Goal: Contribute content

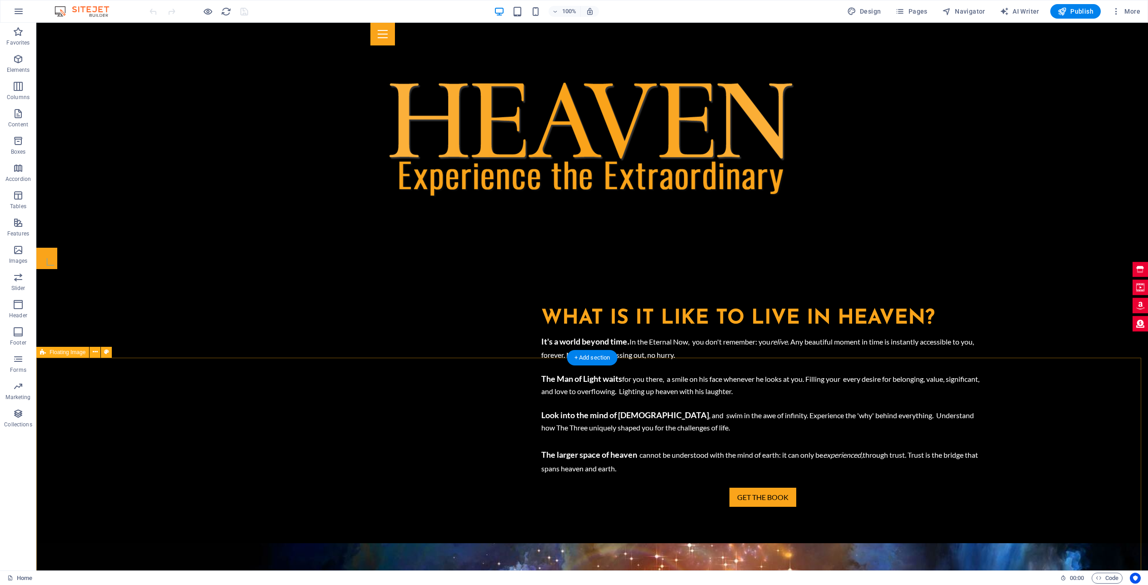
scroll to position [564, 0]
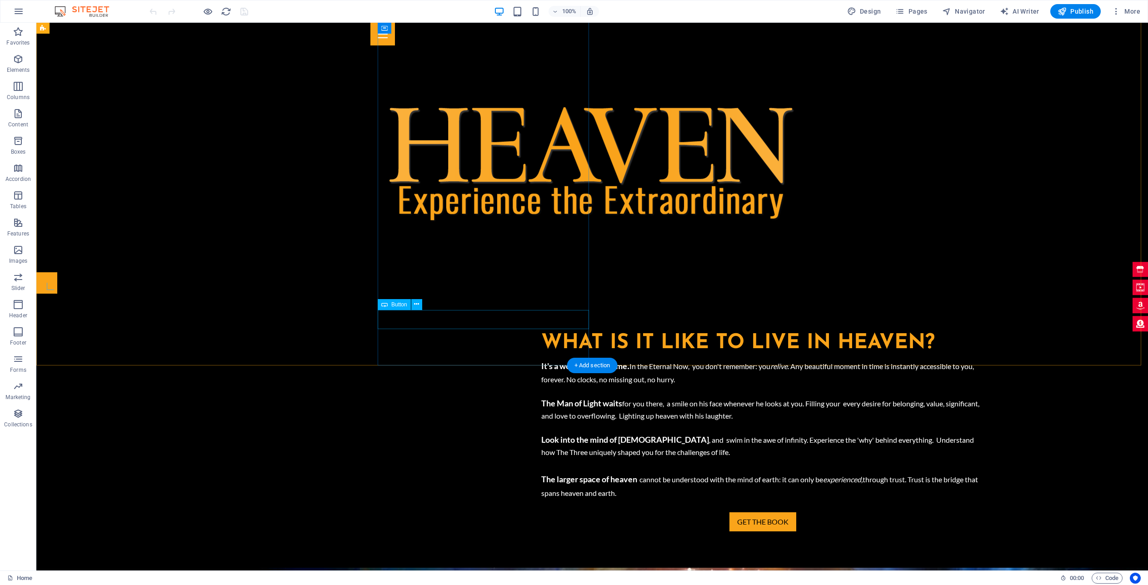
click at [541, 512] on div "Get the book" at bounding box center [762, 521] width 443 height 19
click at [417, 305] on icon at bounding box center [416, 304] width 5 height 10
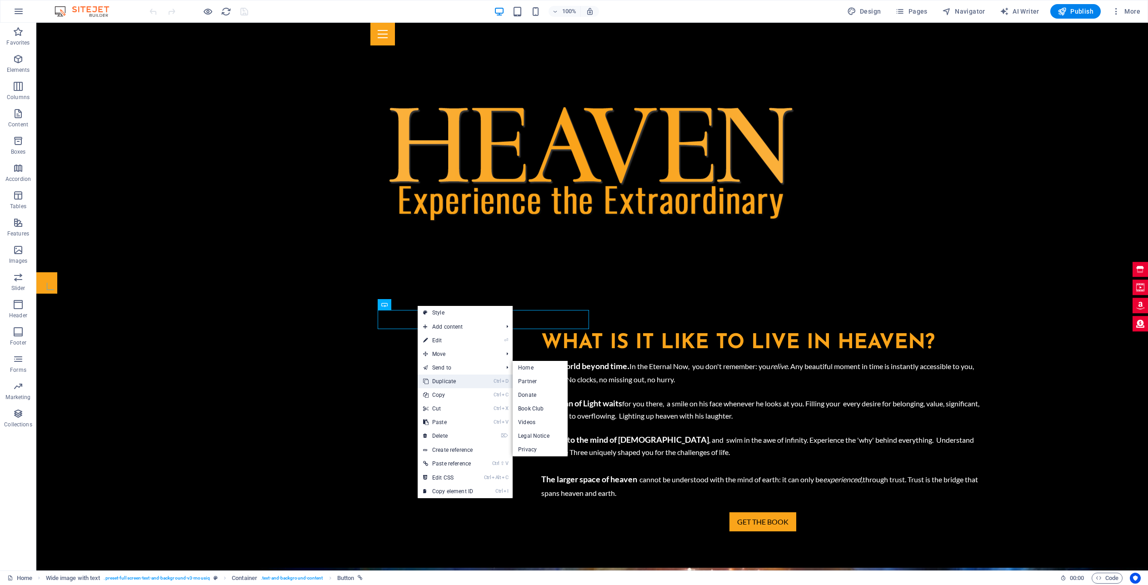
click at [447, 376] on link "Ctrl D Duplicate" at bounding box center [448, 381] width 61 height 14
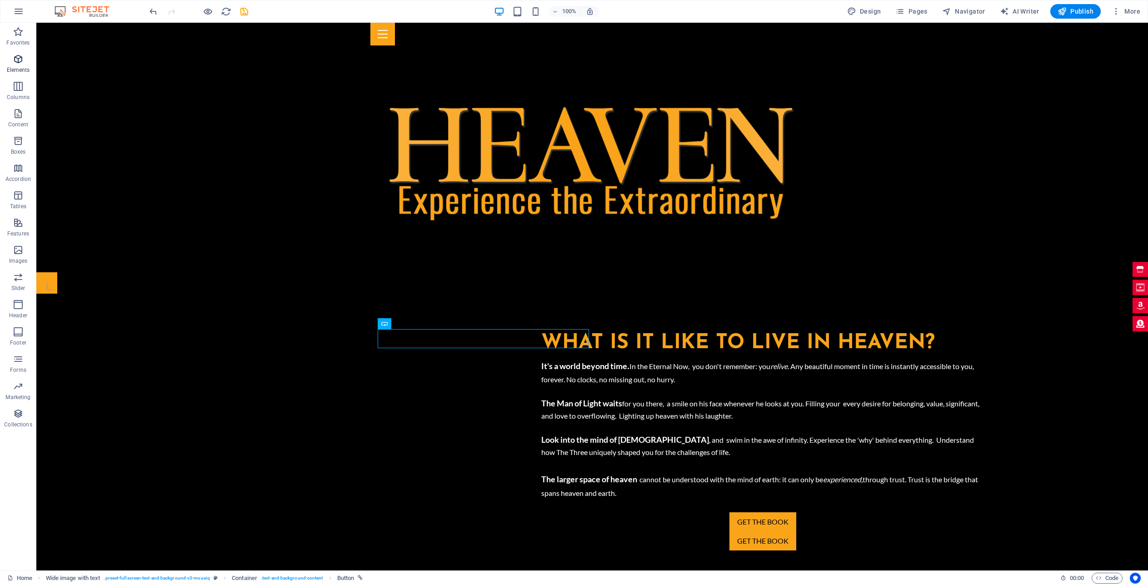
click at [18, 56] on icon "button" at bounding box center [18, 59] width 11 height 11
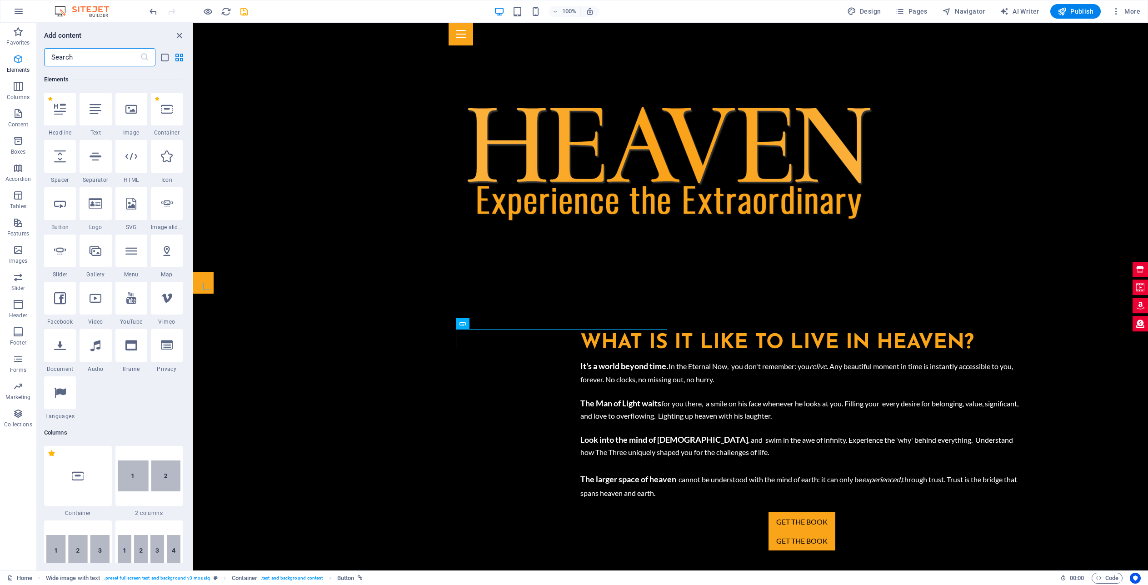
scroll to position [97, 0]
select select "px"
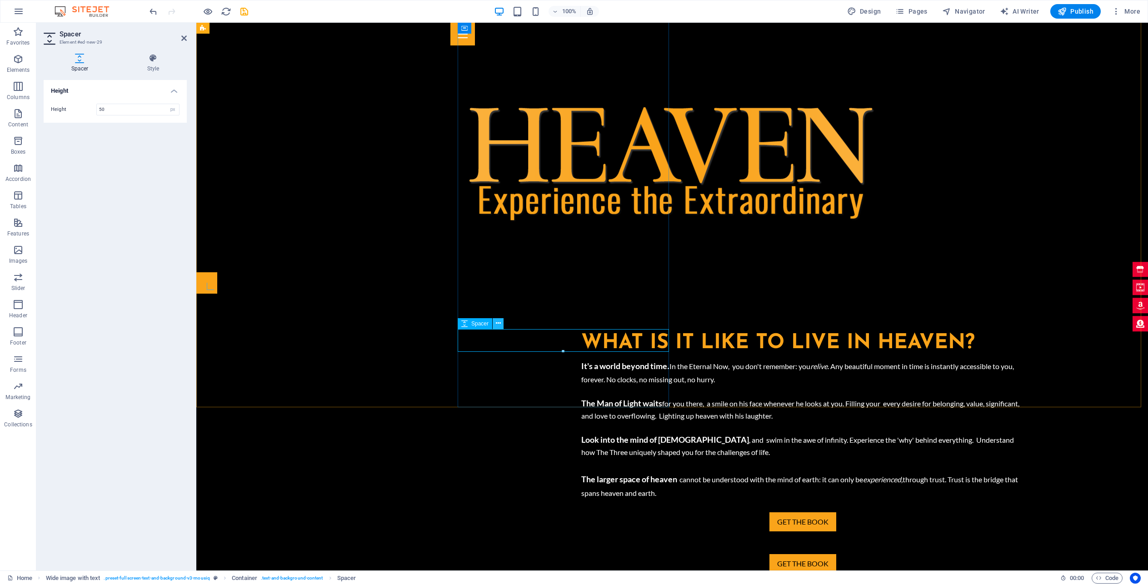
click at [498, 323] on icon at bounding box center [498, 324] width 5 height 10
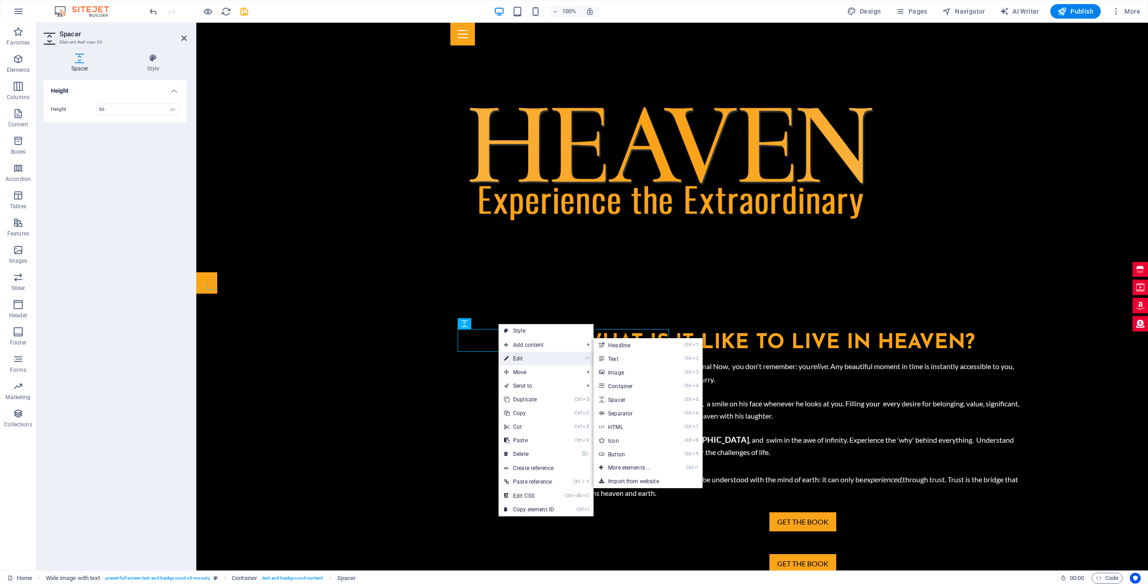
click at [524, 358] on link "⏎ Edit" at bounding box center [528, 359] width 61 height 14
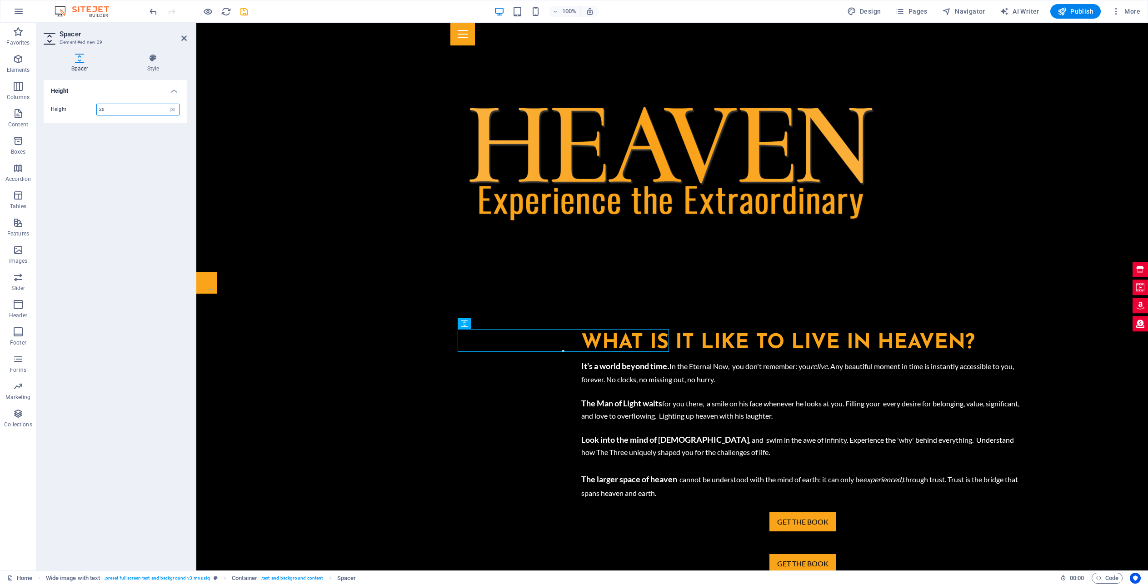
type input "20"
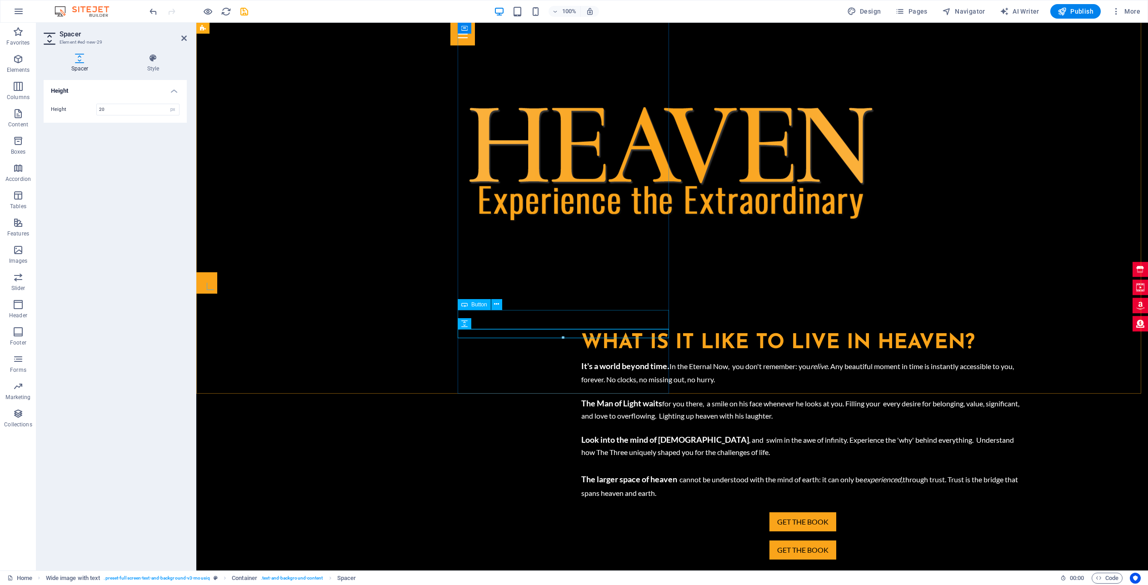
click at [581, 512] on div "Get the book" at bounding box center [802, 521] width 443 height 19
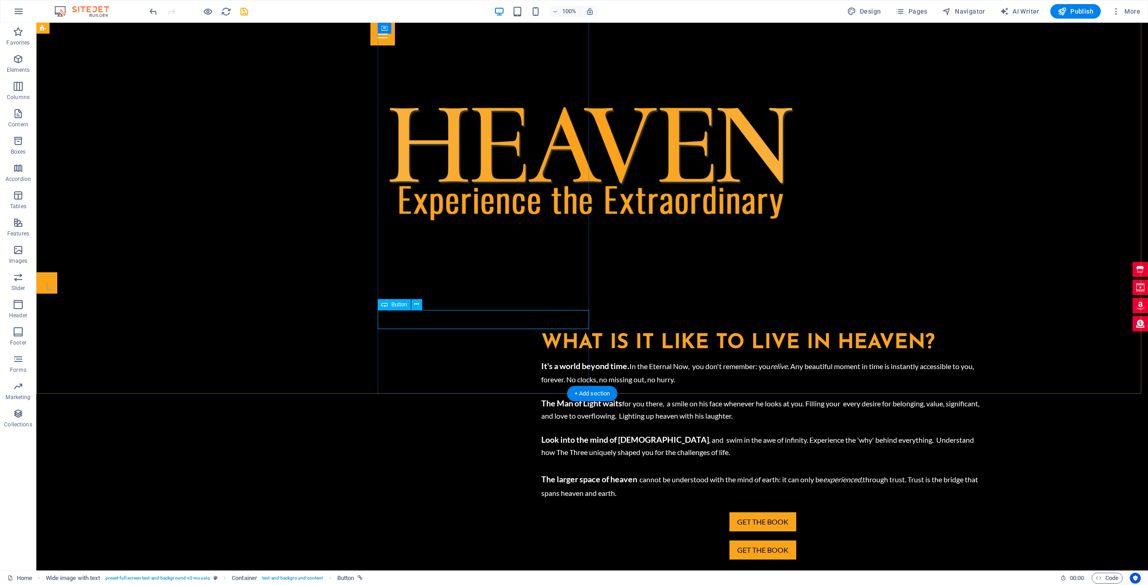
click at [541, 512] on div "Get the book" at bounding box center [762, 521] width 443 height 19
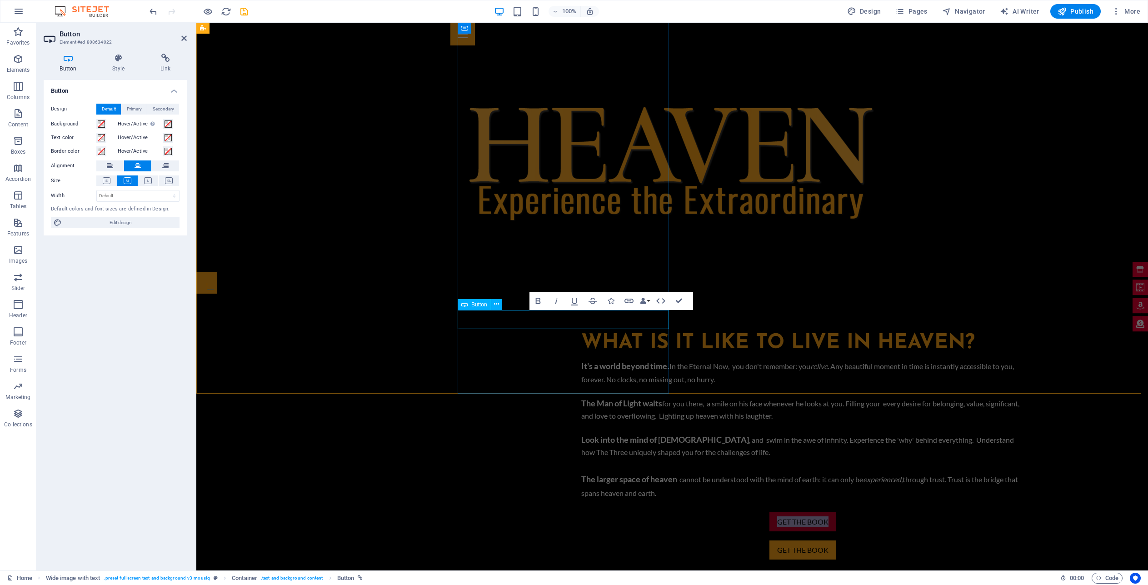
click at [769, 512] on link "Get the book" at bounding box center [802, 521] width 67 height 19
click at [581, 540] on div "Get the book" at bounding box center [802, 549] width 443 height 19
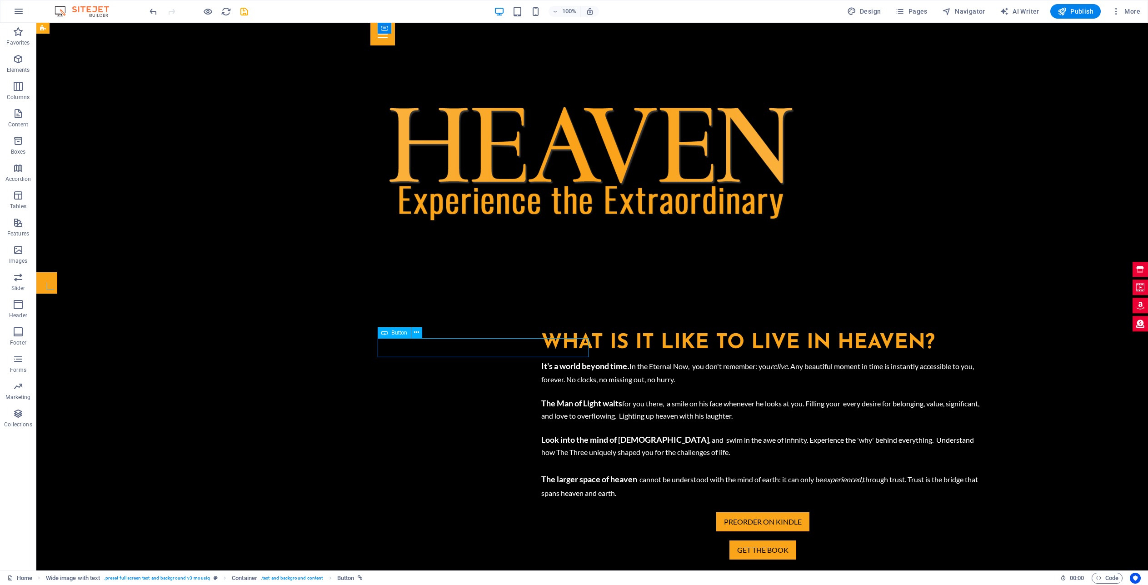
click at [541, 540] on div "Get the book" at bounding box center [762, 549] width 443 height 19
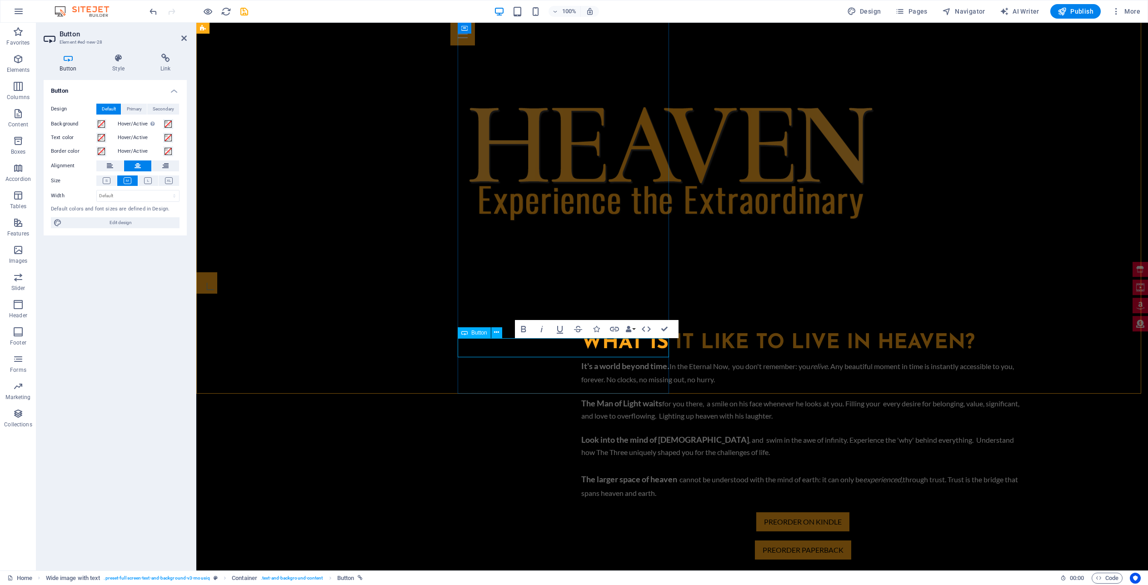
click at [647, 540] on div "preorder paperback" at bounding box center [802, 549] width 443 height 19
click at [633, 540] on div "preorder paperback" at bounding box center [802, 549] width 443 height 19
click at [18, 65] on span "Elements" at bounding box center [18, 65] width 36 height 22
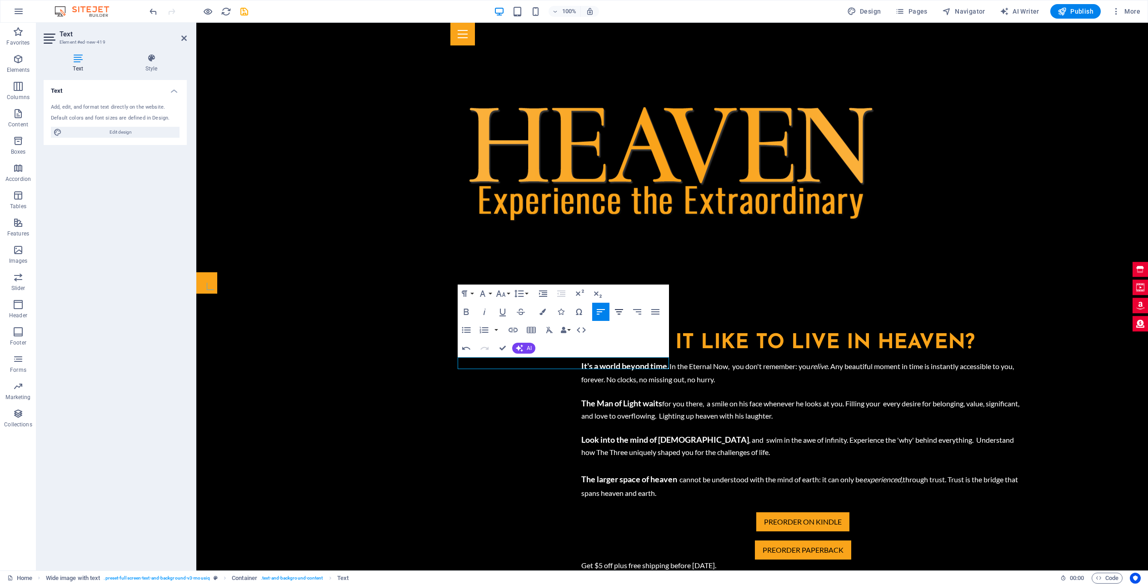
click at [620, 313] on icon "button" at bounding box center [618, 311] width 11 height 11
click at [581, 356] on div "It's a world beyond time . In the Eternal Now, you don't remember: you relive .…" at bounding box center [802, 427] width 443 height 143
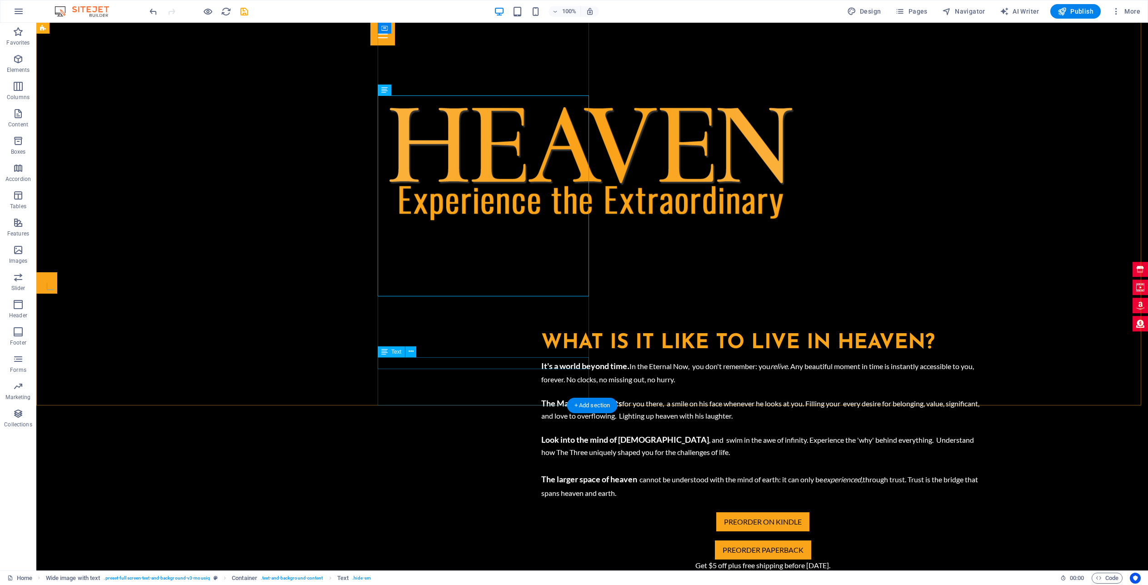
click at [541, 559] on div "Get $5 off plus free shipping before [DATE]." at bounding box center [762, 565] width 443 height 12
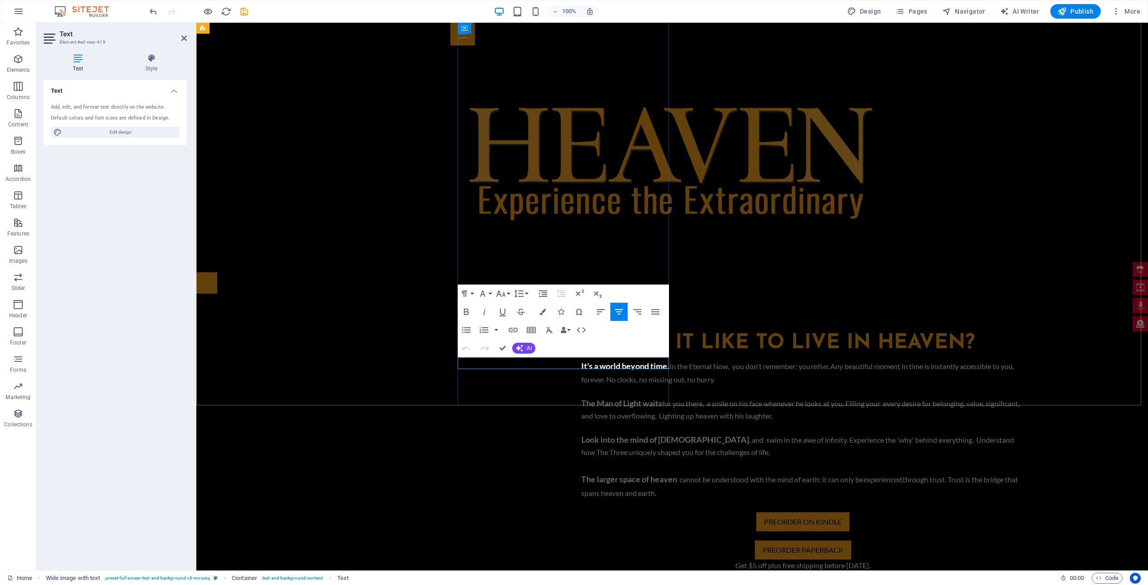
click at [641, 559] on p "Get $5 off plus free shipping before [DATE]." at bounding box center [802, 565] width 443 height 12
drag, startPoint x: 655, startPoint y: 363, endPoint x: 578, endPoint y: 362, distance: 76.8
click at [581, 559] on p "Get $5 off plus free shipping before [DATE]." at bounding box center [802, 565] width 443 height 12
click at [581, 559] on p "Get $5 off plus free shippingwith the code FREESHIP" at bounding box center [802, 565] width 443 height 12
click at [581, 356] on div "It's a world beyond time . In the Eternal Now, you don't remember: you relive .…" at bounding box center [802, 427] width 443 height 143
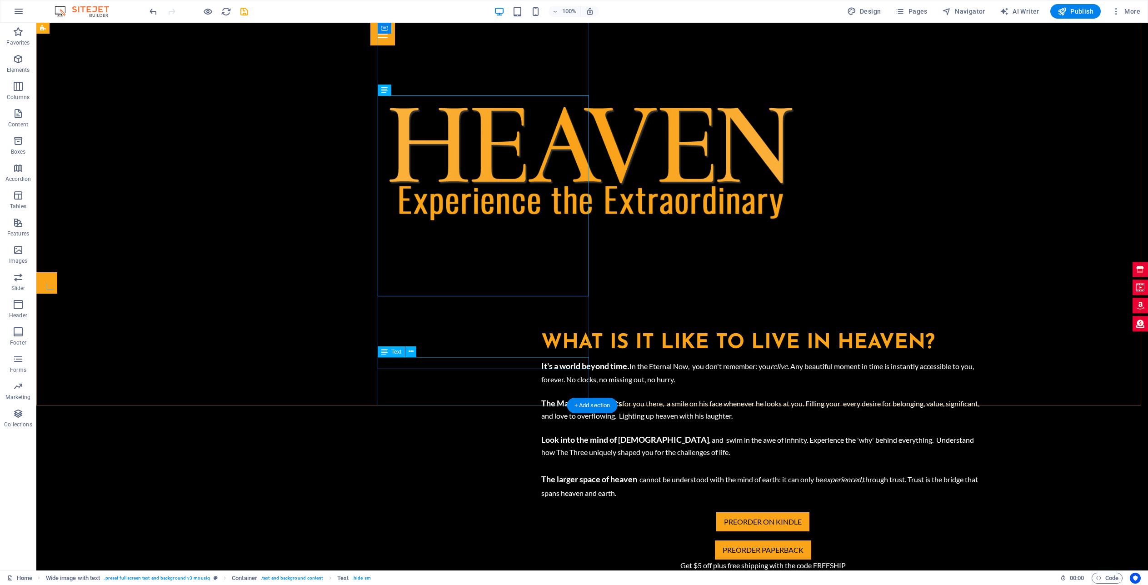
click at [541, 559] on div "Get $5 off plus free shipping with the code FREESHIP" at bounding box center [762, 565] width 443 height 12
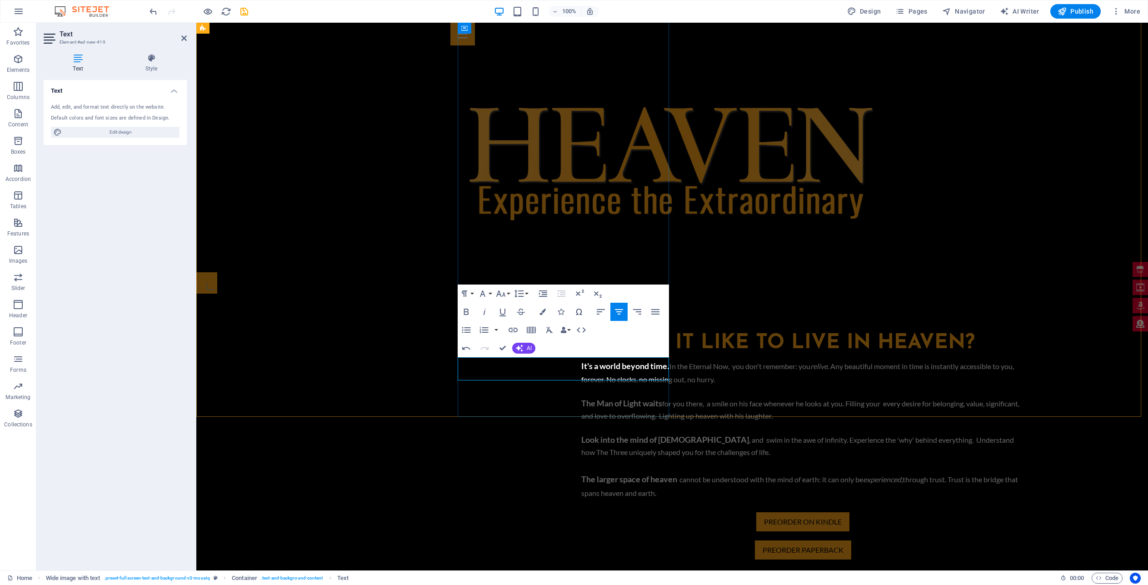
click at [581, 559] on p "Get $5 off plus free shipping with the code FREESHIP" at bounding box center [802, 570] width 443 height 23
drag, startPoint x: 503, startPoint y: 348, endPoint x: 466, endPoint y: 325, distance: 43.8
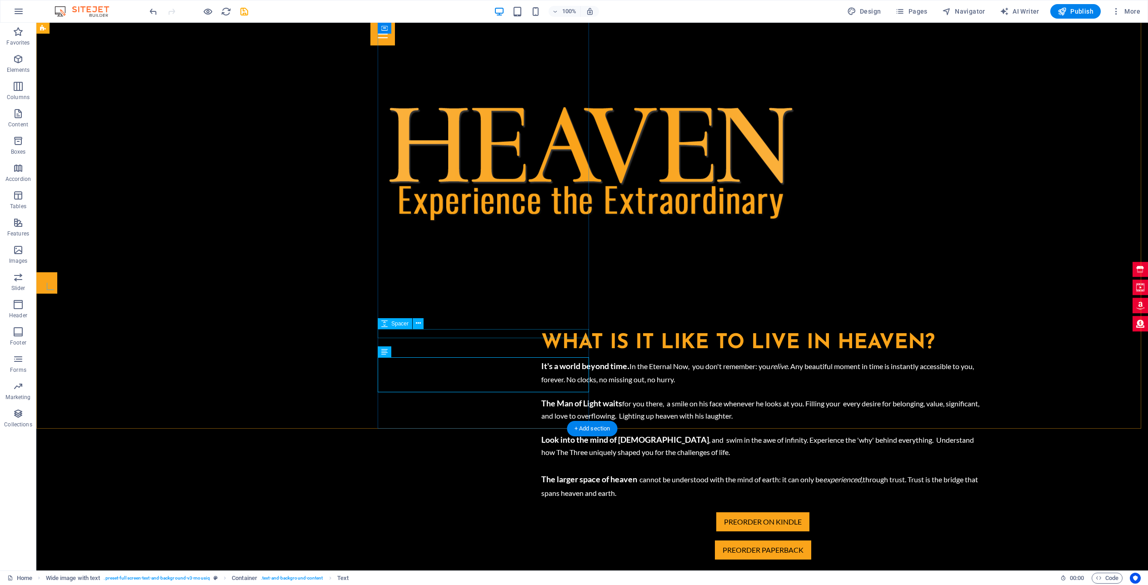
click at [541, 559] on div "Get $5 off plus free shipping on the paperback with the code FREESHIP" at bounding box center [762, 570] width 443 height 23
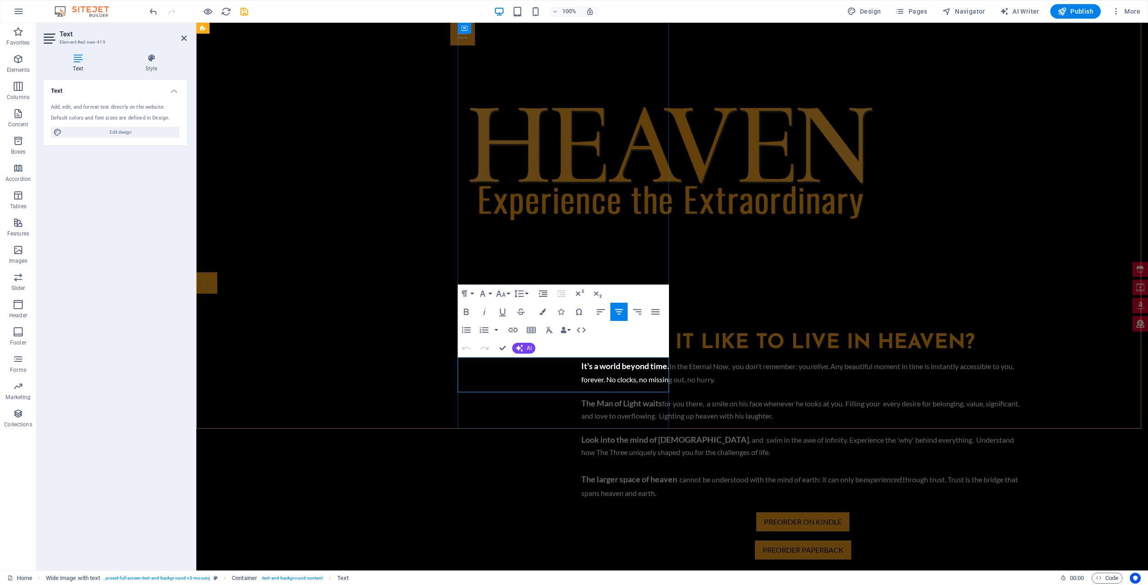
drag, startPoint x: 577, startPoint y: 388, endPoint x: 465, endPoint y: 373, distance: 112.8
click at [581, 559] on p "Get $5 off plus free shipping on the paperback with the code FREESHIP" at bounding box center [802, 570] width 443 height 23
click at [544, 314] on icon "button" at bounding box center [542, 312] width 6 height 6
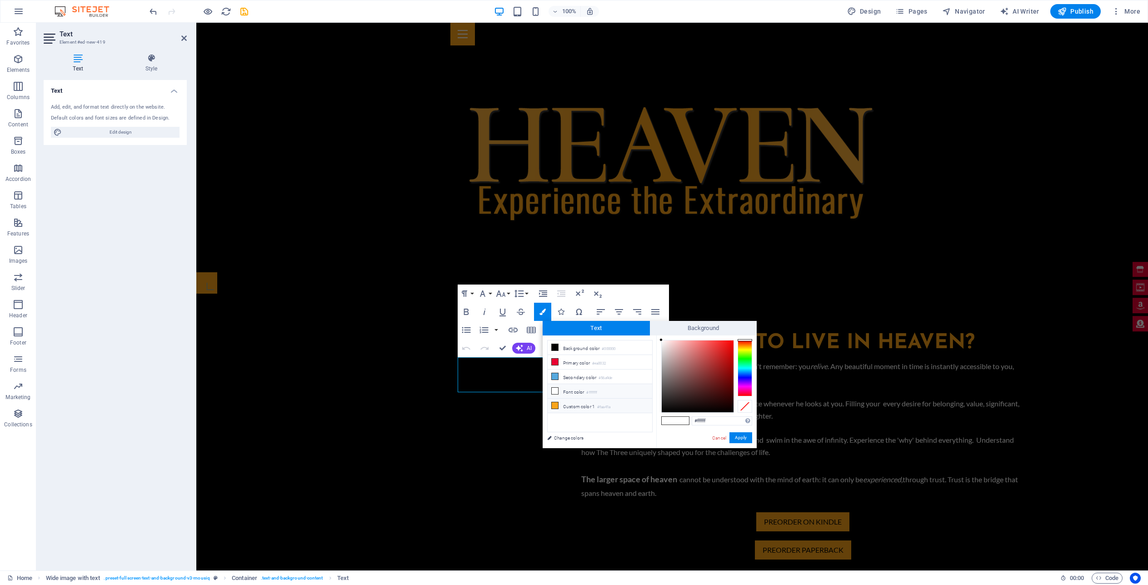
click at [556, 406] on icon at bounding box center [555, 405] width 6 height 6
type input "#faa41a"
click at [742, 438] on button "Apply" at bounding box center [740, 437] width 23 height 11
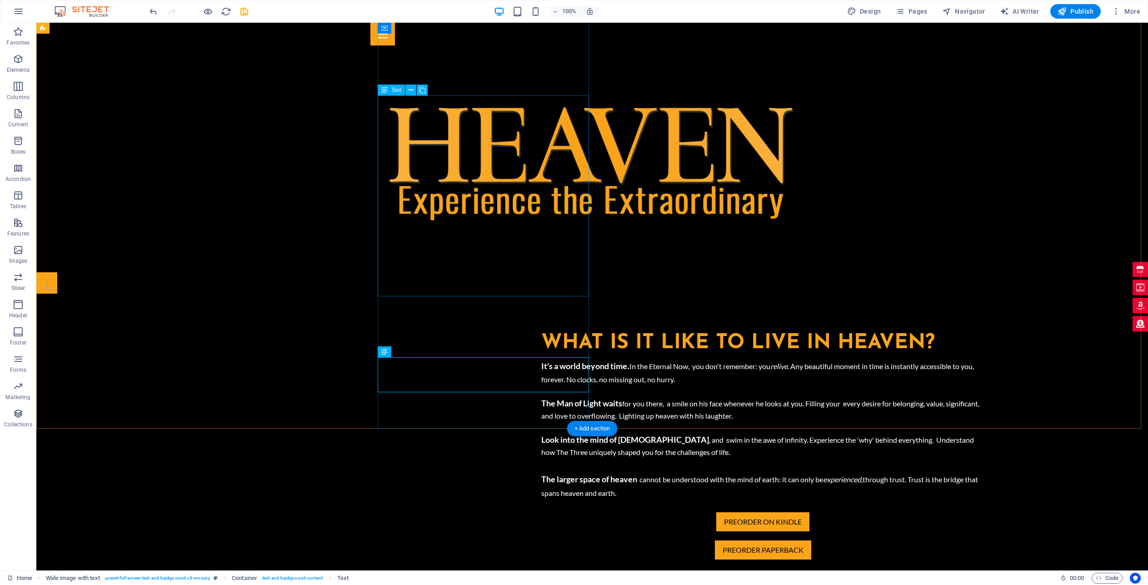
click at [564, 356] on div "It's a world beyond time . In the Eternal Now, you don't remember: you relive .…" at bounding box center [762, 427] width 443 height 143
click at [541, 512] on div "preorder on kindle" at bounding box center [762, 521] width 443 height 19
click at [417, 304] on icon at bounding box center [416, 304] width 5 height 10
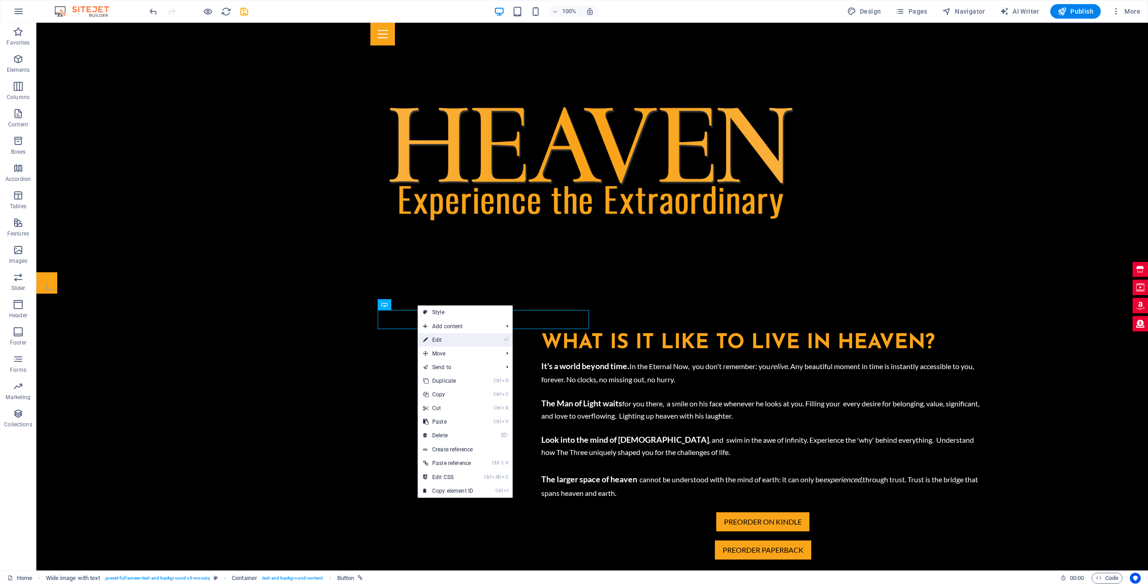
click at [450, 342] on link "⏎ Edit" at bounding box center [448, 340] width 61 height 14
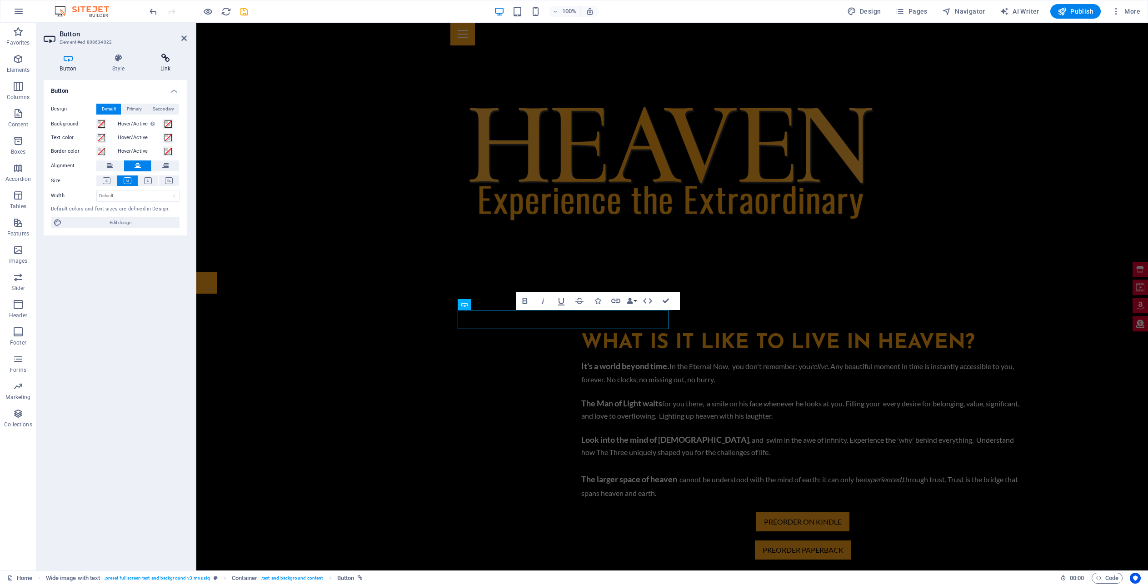
click at [165, 65] on h4 "Link" at bounding box center [165, 63] width 43 height 19
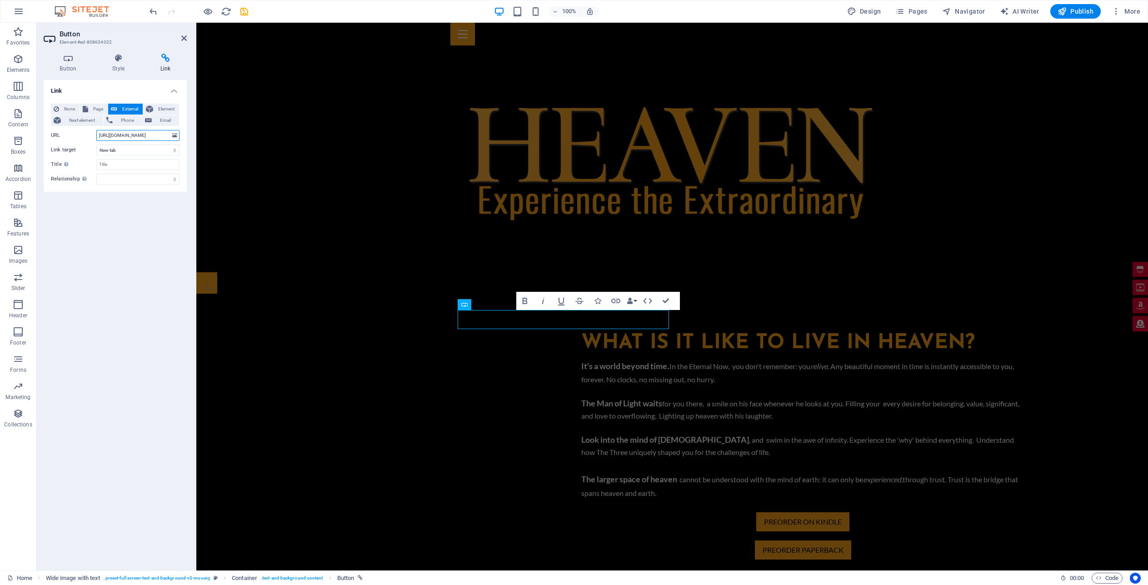
click at [139, 135] on input "[URL][DOMAIN_NAME]" at bounding box center [137, 135] width 83 height 11
paste input "[DOMAIN_NAME][URL]"
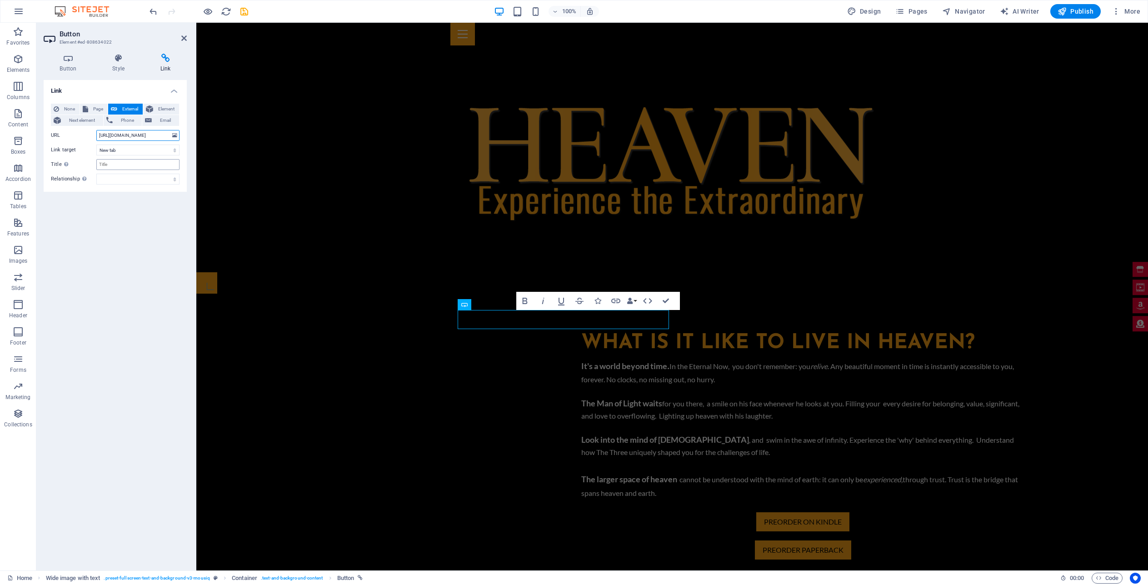
type input "[URL][DOMAIN_NAME]"
click at [119, 162] on input "Title Additional link description, should not be the same as the link text. The…" at bounding box center [137, 164] width 83 height 11
drag, startPoint x: 119, startPoint y: 162, endPoint x: 86, endPoint y: 164, distance: 32.8
click at [86, 164] on div "Title Additional link description, should not be the same as the link text. The…" at bounding box center [115, 164] width 129 height 11
type input "P"
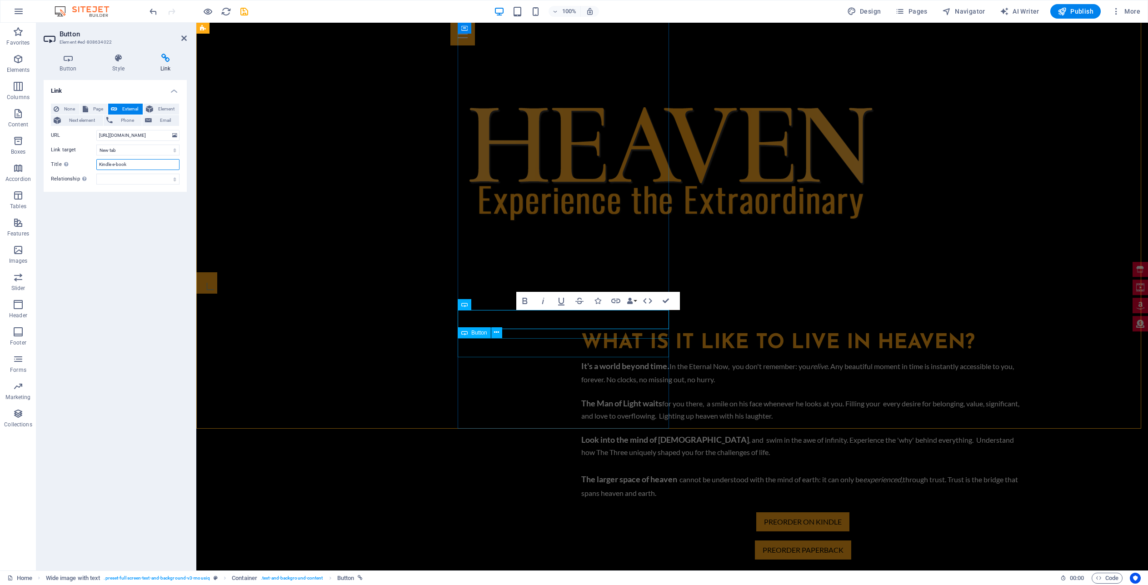
type input "Kindle e-book"
click at [581, 540] on div "preorder paperback" at bounding box center [802, 549] width 443 height 19
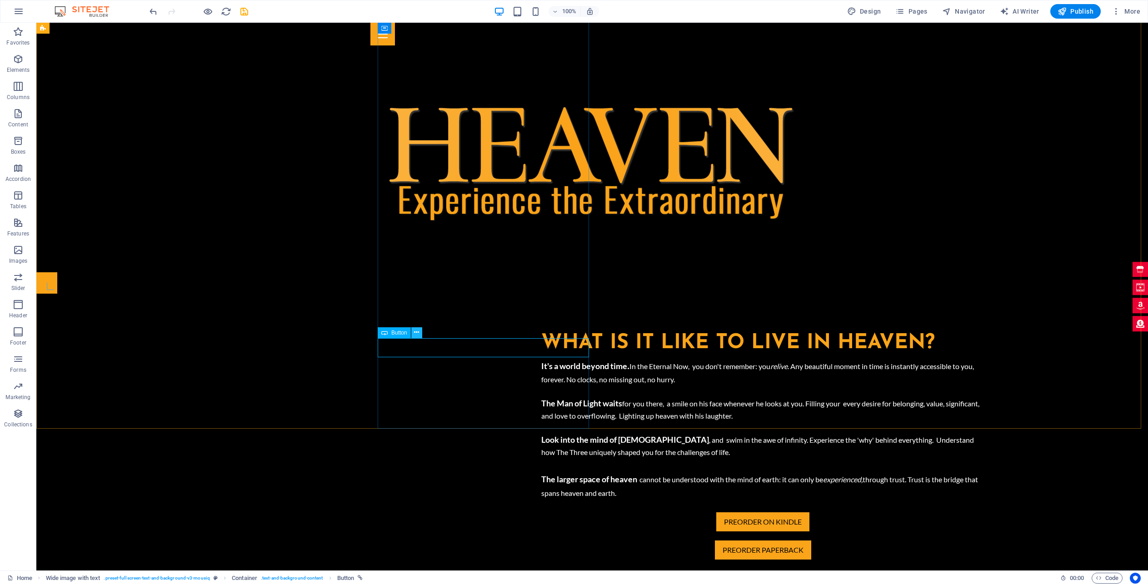
click at [416, 333] on icon at bounding box center [416, 333] width 5 height 10
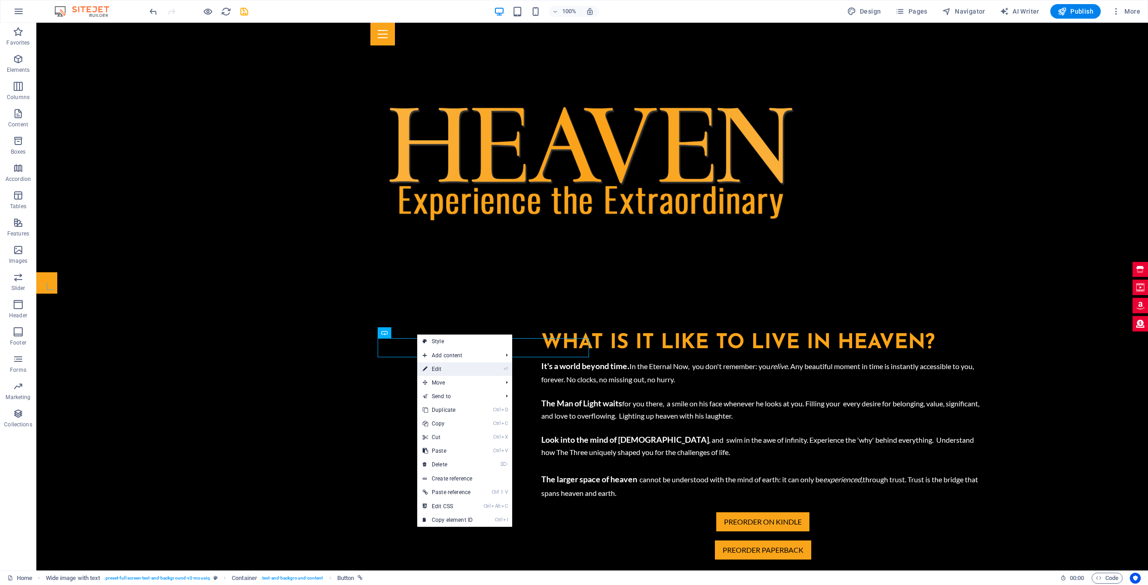
click at [454, 371] on link "⏎ Edit" at bounding box center [447, 369] width 61 height 14
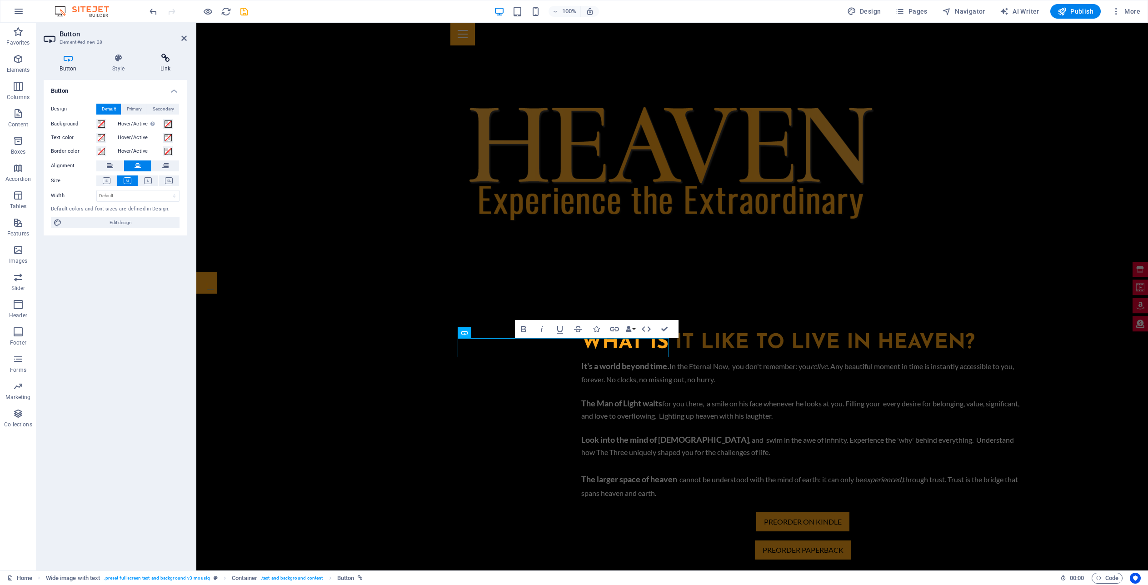
click at [165, 58] on icon at bounding box center [165, 58] width 43 height 9
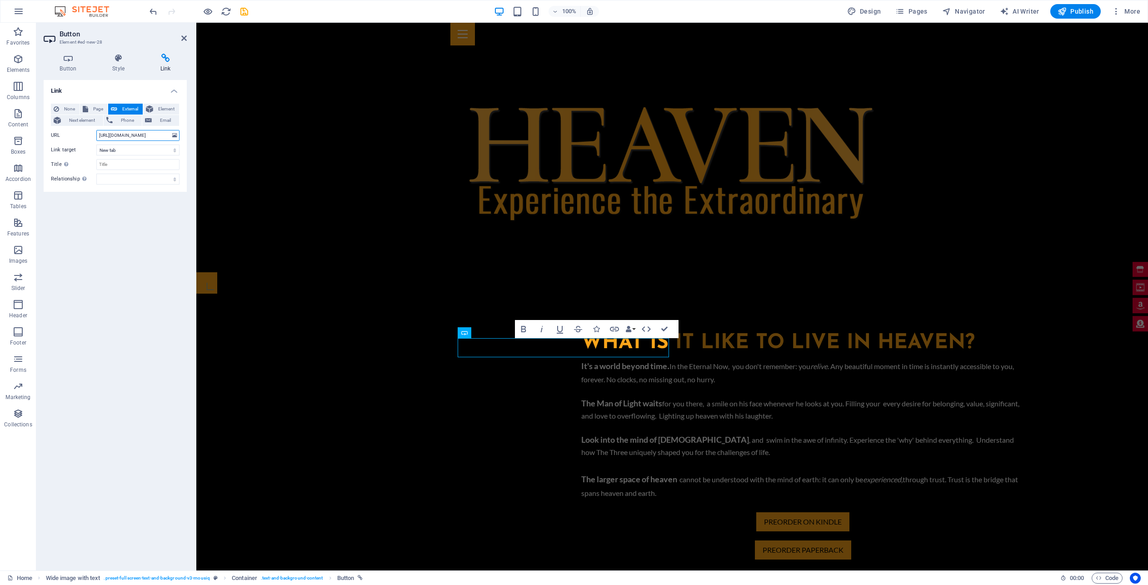
click at [147, 133] on input "[URL][DOMAIN_NAME]" at bounding box center [137, 135] width 83 height 11
click at [132, 164] on input "Title Additional link description, should not be the same as the link text. The…" at bounding box center [137, 164] width 83 height 11
click at [244, 15] on icon "save" at bounding box center [244, 11] width 10 height 10
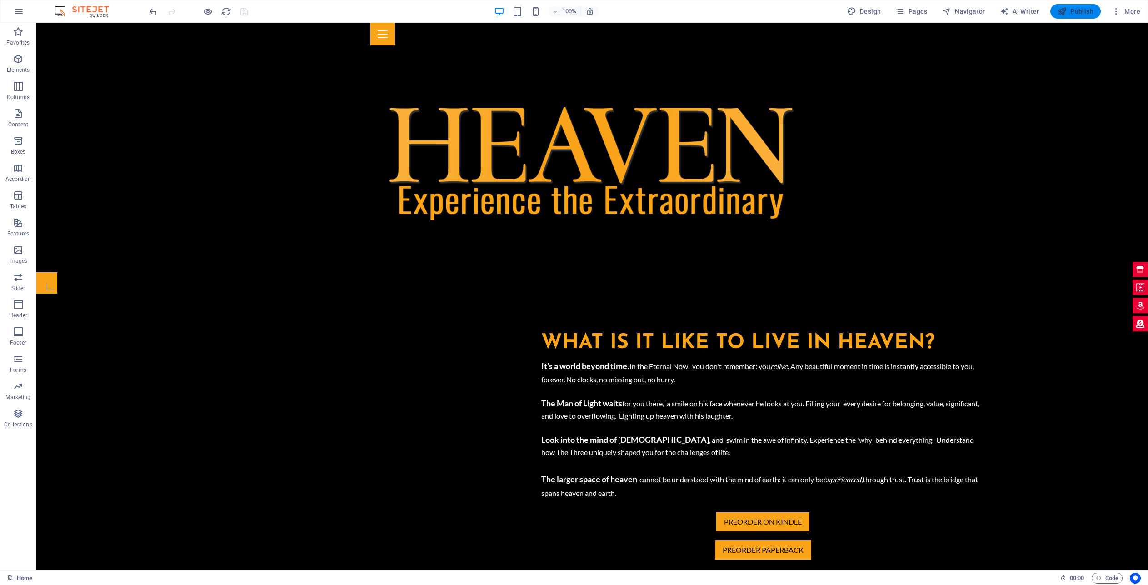
click at [1075, 11] on span "Publish" at bounding box center [1075, 11] width 36 height 9
